Goal: Navigation & Orientation: Find specific page/section

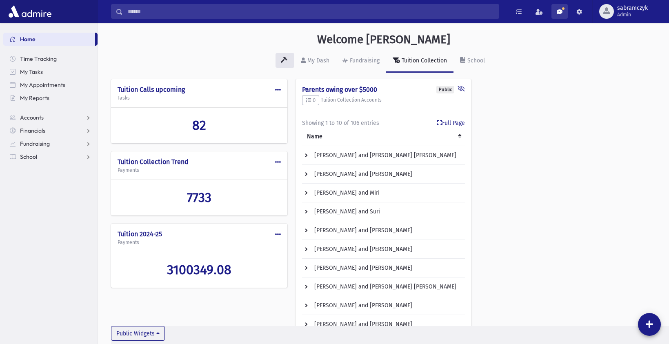
click at [559, 10] on span at bounding box center [559, 12] width 6 height 6
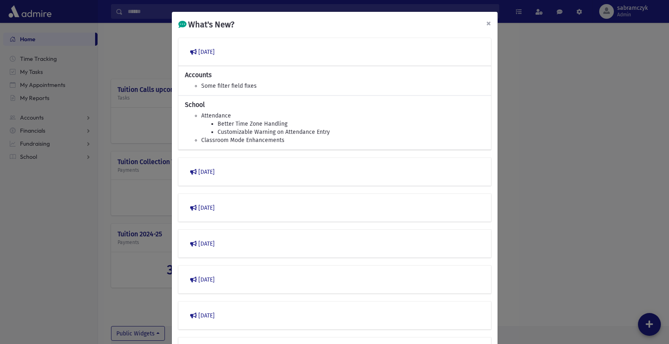
click at [486, 24] on span "×" at bounding box center [488, 23] width 5 height 11
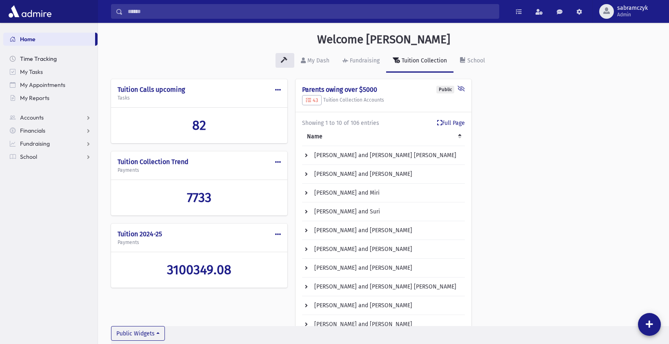
click at [41, 60] on span "Time Tracking" at bounding box center [38, 58] width 37 height 7
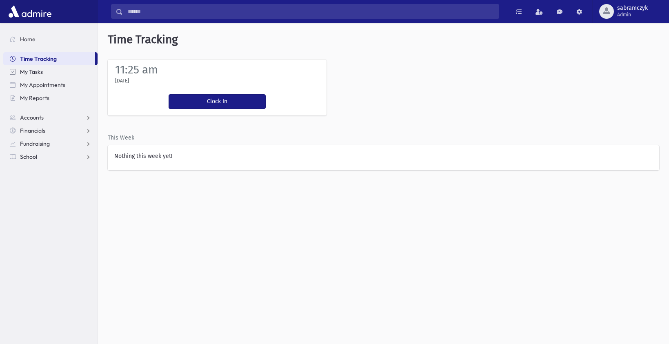
click at [35, 71] on span "My Tasks" at bounding box center [31, 71] width 23 height 7
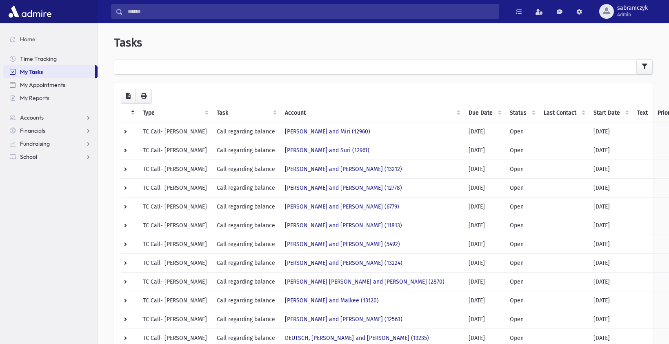
click at [33, 84] on span "My Appointments" at bounding box center [42, 84] width 45 height 7
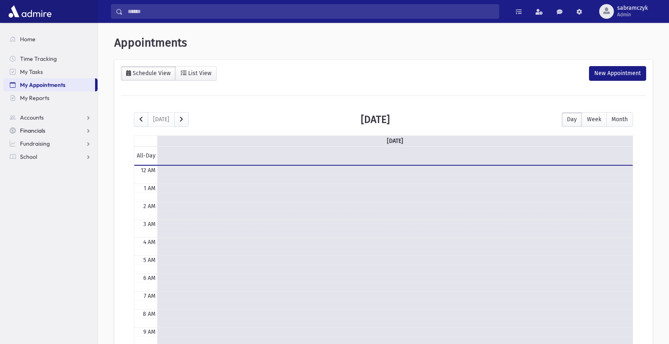
scroll to position [108, 0]
click at [29, 127] on span "Financials" at bounding box center [32, 130] width 25 height 7
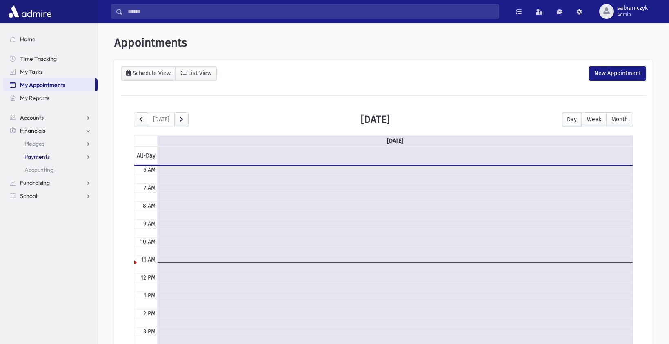
click at [35, 157] on span "Payments" at bounding box center [36, 156] width 25 height 7
click at [38, 172] on span "Entry" at bounding box center [38, 169] width 14 height 7
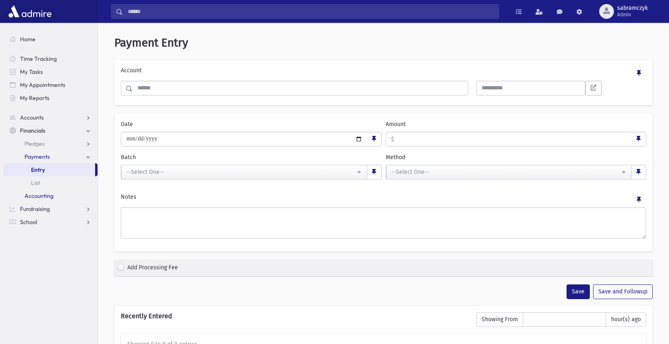
click at [39, 194] on span "Accounting" at bounding box center [38, 195] width 29 height 7
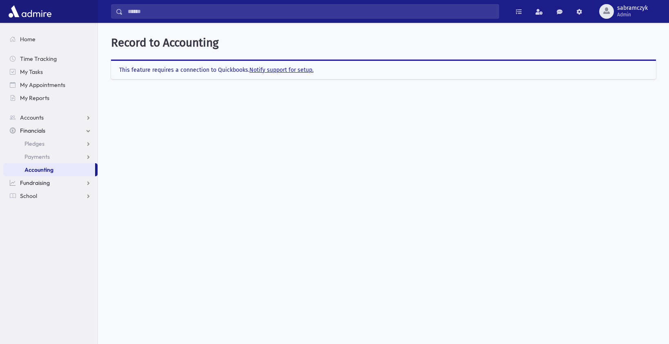
click at [46, 184] on span "Fundraising" at bounding box center [35, 182] width 30 height 7
click at [37, 212] on link "School" at bounding box center [50, 208] width 94 height 13
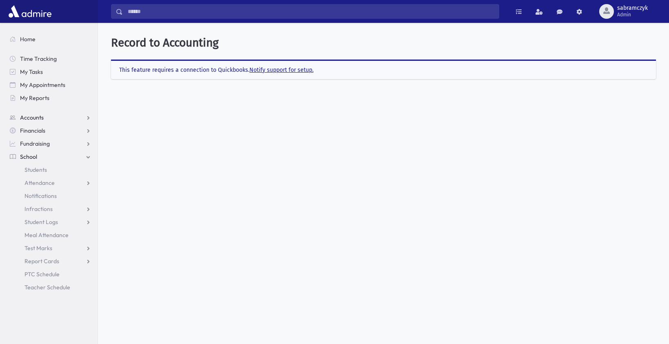
click at [43, 115] on span "Accounts" at bounding box center [32, 117] width 24 height 7
click at [576, 12] on span at bounding box center [579, 12] width 6 height 6
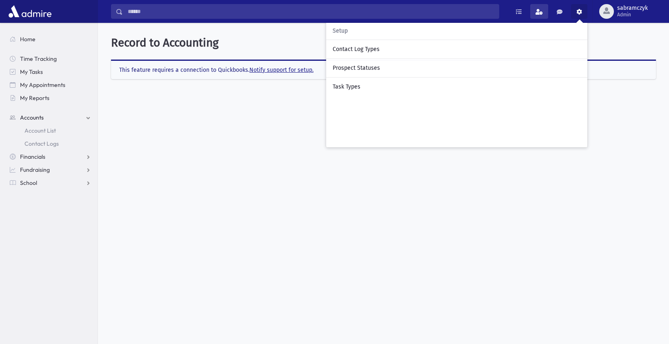
click at [539, 14] on span at bounding box center [538, 12] width 7 height 6
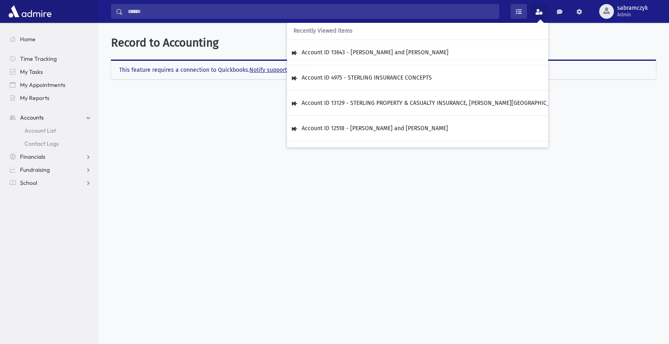
click at [512, 14] on link at bounding box center [518, 11] width 16 height 15
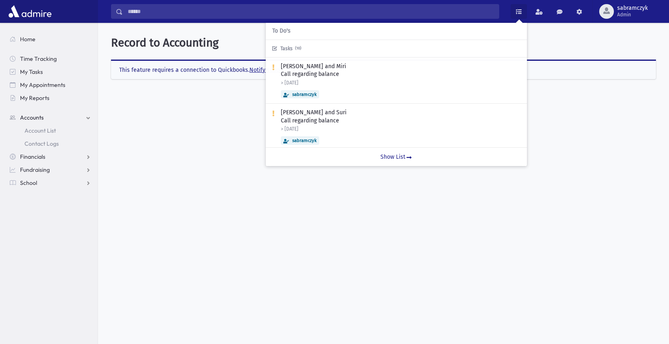
click at [512, 14] on link at bounding box center [518, 11] width 16 height 15
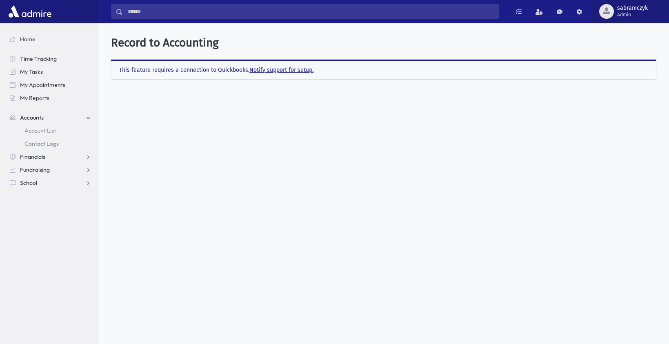
click at [633, 9] on span "sabramczyk" at bounding box center [632, 8] width 31 height 7
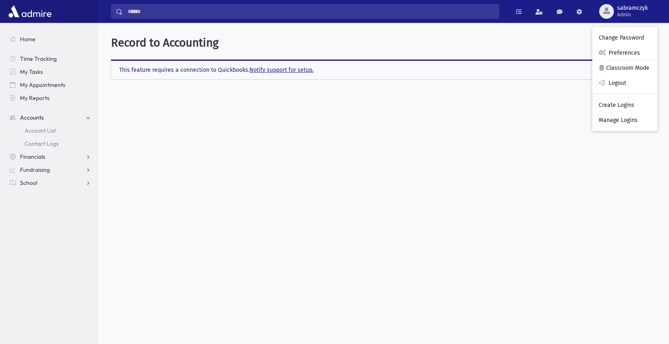
click at [518, 36] on header "Record to Accounting" at bounding box center [383, 43] width 545 height 14
click at [28, 38] on span "Home" at bounding box center [28, 38] width 16 height 7
